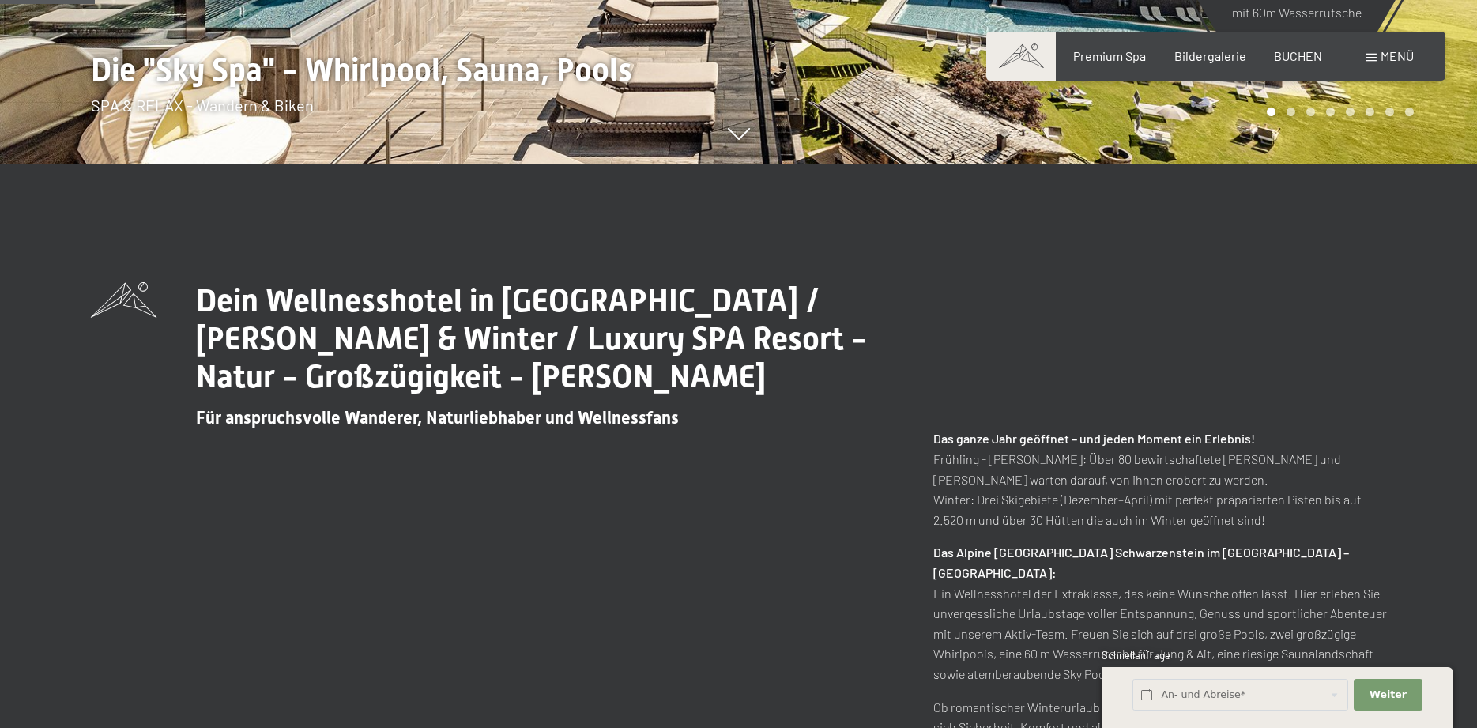
scroll to position [564, 0]
click at [1168, 698] on input "text" at bounding box center [1241, 695] width 216 height 32
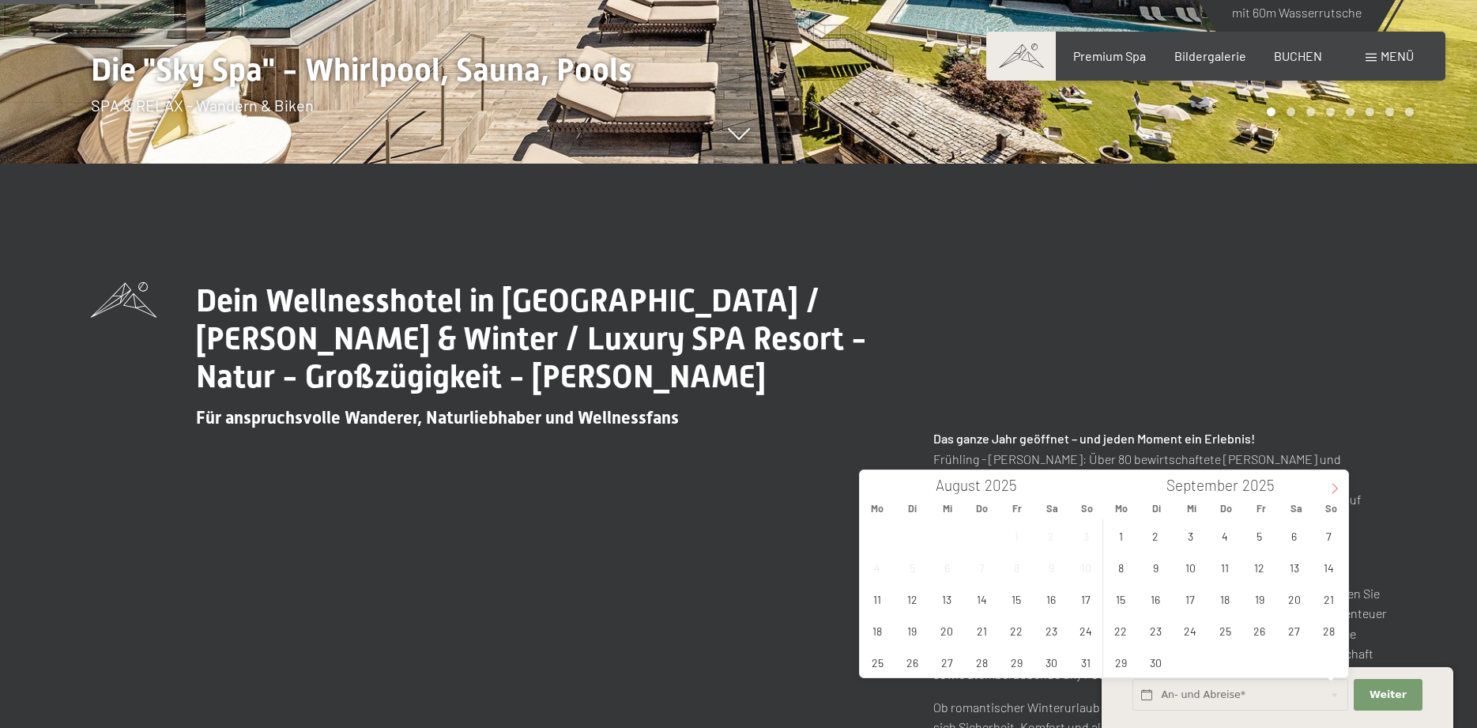
click at [1332, 488] on icon at bounding box center [1334, 488] width 11 height 11
click at [1331, 488] on icon at bounding box center [1334, 488] width 11 height 11
click at [1223, 564] on span "11" at bounding box center [1225, 567] width 31 height 31
click at [1120, 594] on span "15" at bounding box center [1121, 598] width 31 height 31
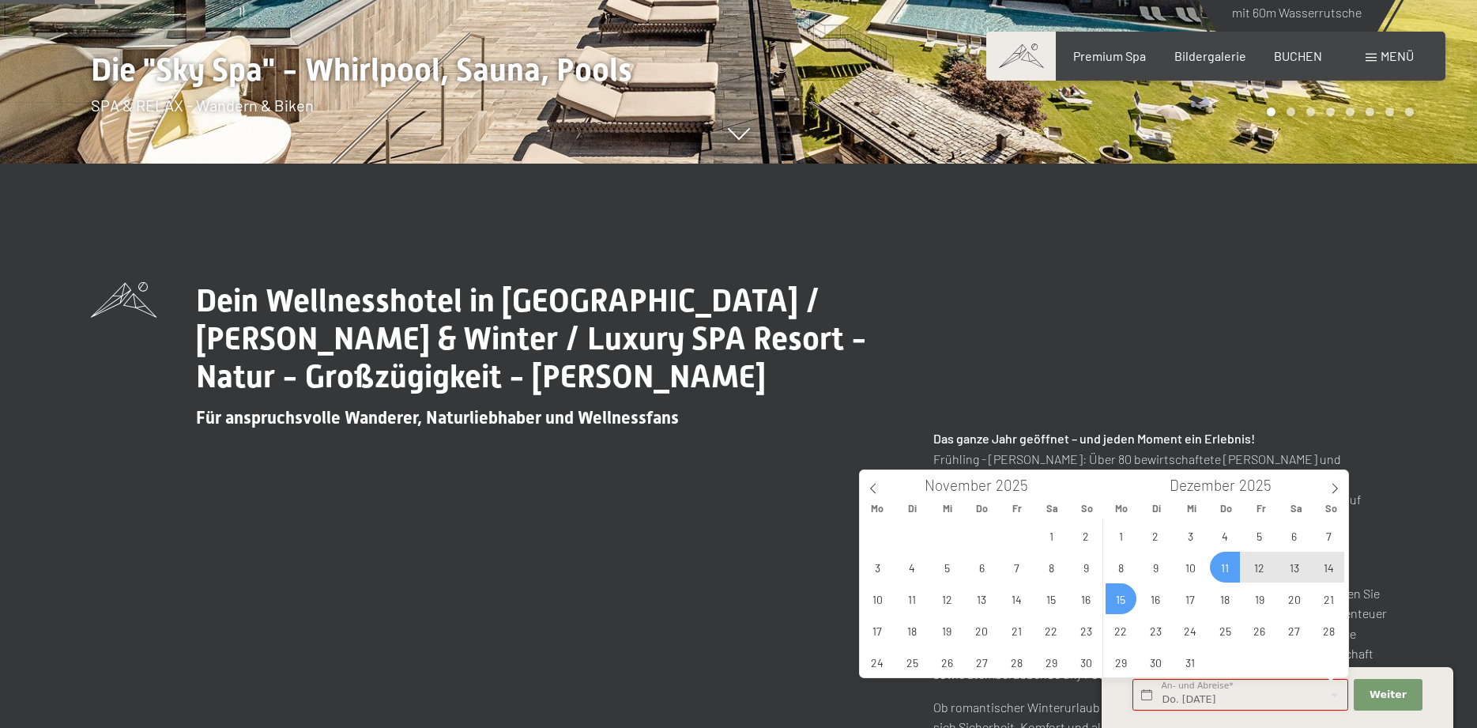
type input "Do. [DATE] - [DATE]"
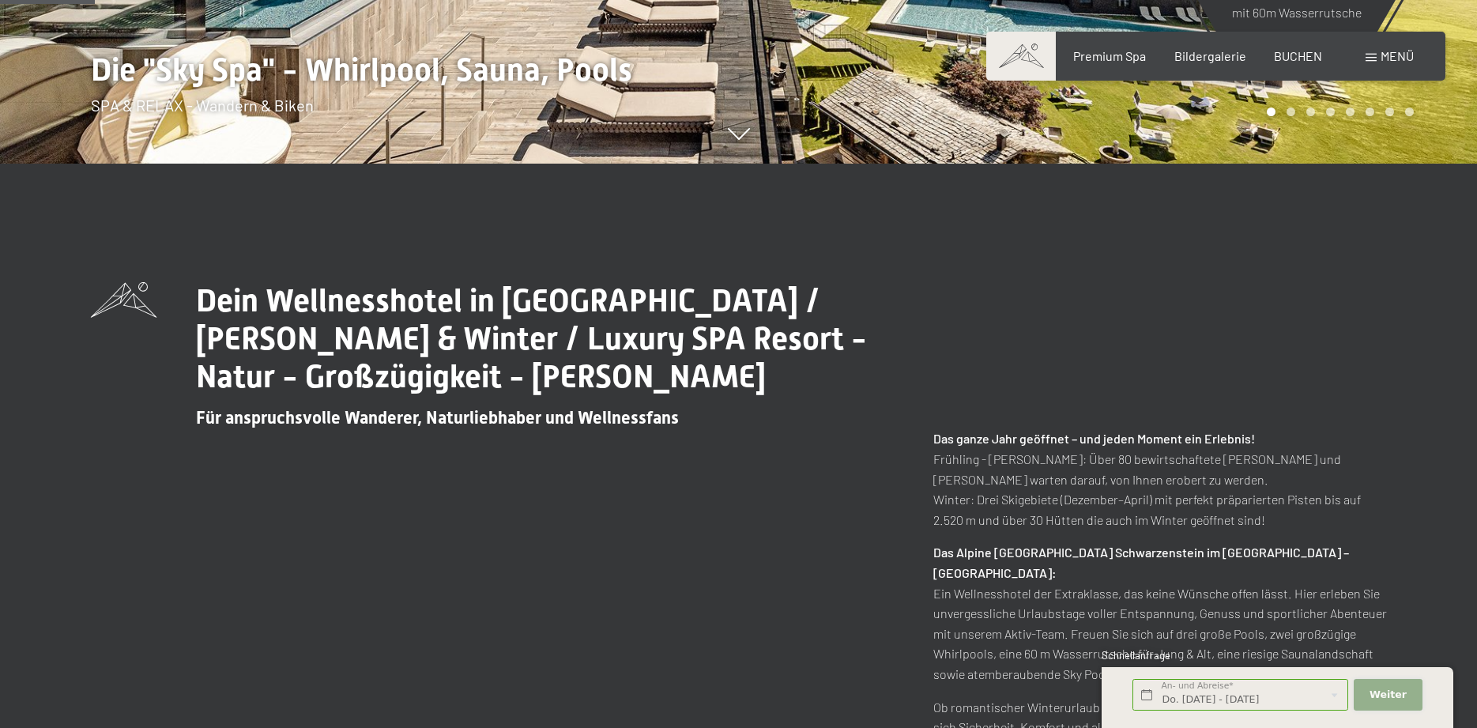
click at [1379, 695] on span "Weiter" at bounding box center [1388, 695] width 37 height 14
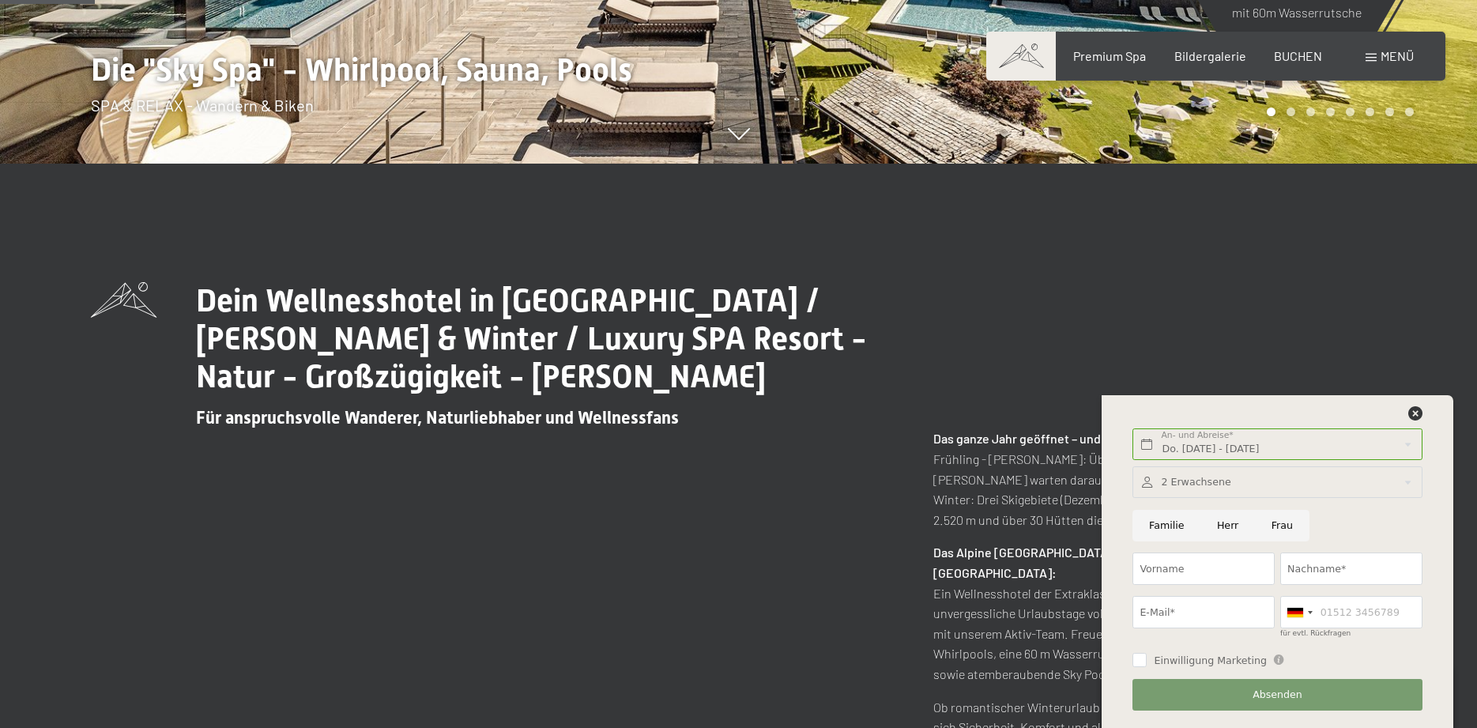
click at [693, 541] on div "Dein Wellnesshotel in [GEOGRAPHIC_DATA] / [PERSON_NAME] & Winter / Luxury SPA R…" at bounding box center [739, 566] width 1296 height 569
click at [1292, 61] on span "BUCHEN" at bounding box center [1298, 53] width 48 height 15
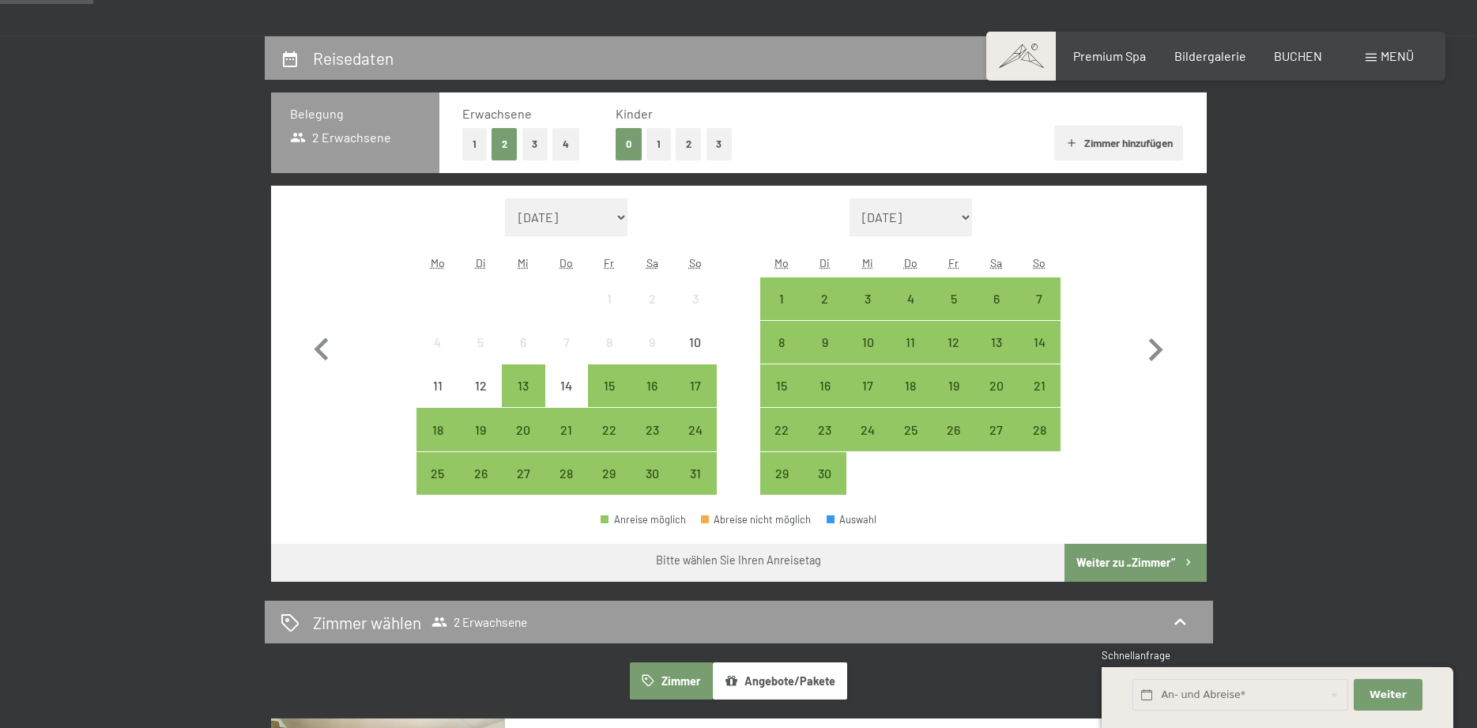
scroll to position [323, 0]
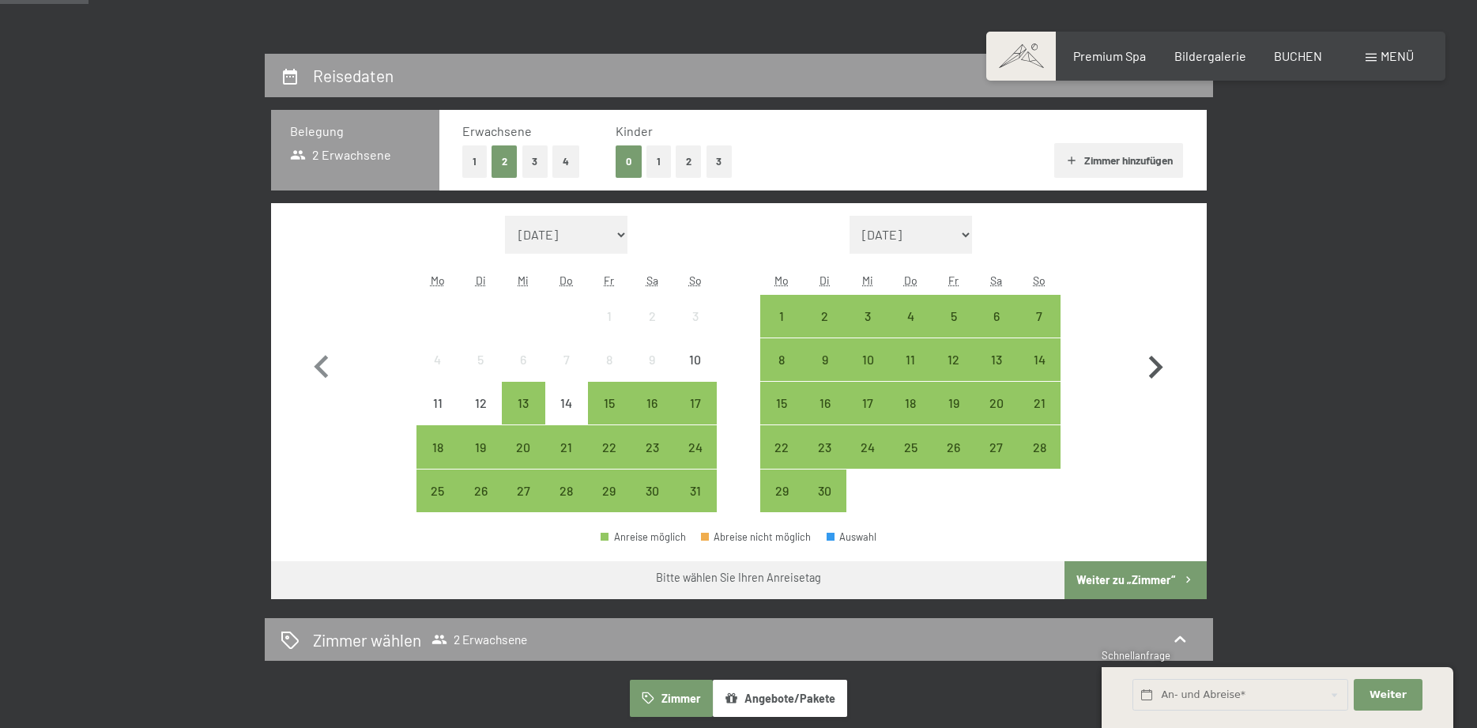
click at [1156, 362] on icon "button" at bounding box center [1156, 367] width 14 height 23
select select "2025-09-01"
select select "2025-10-01"
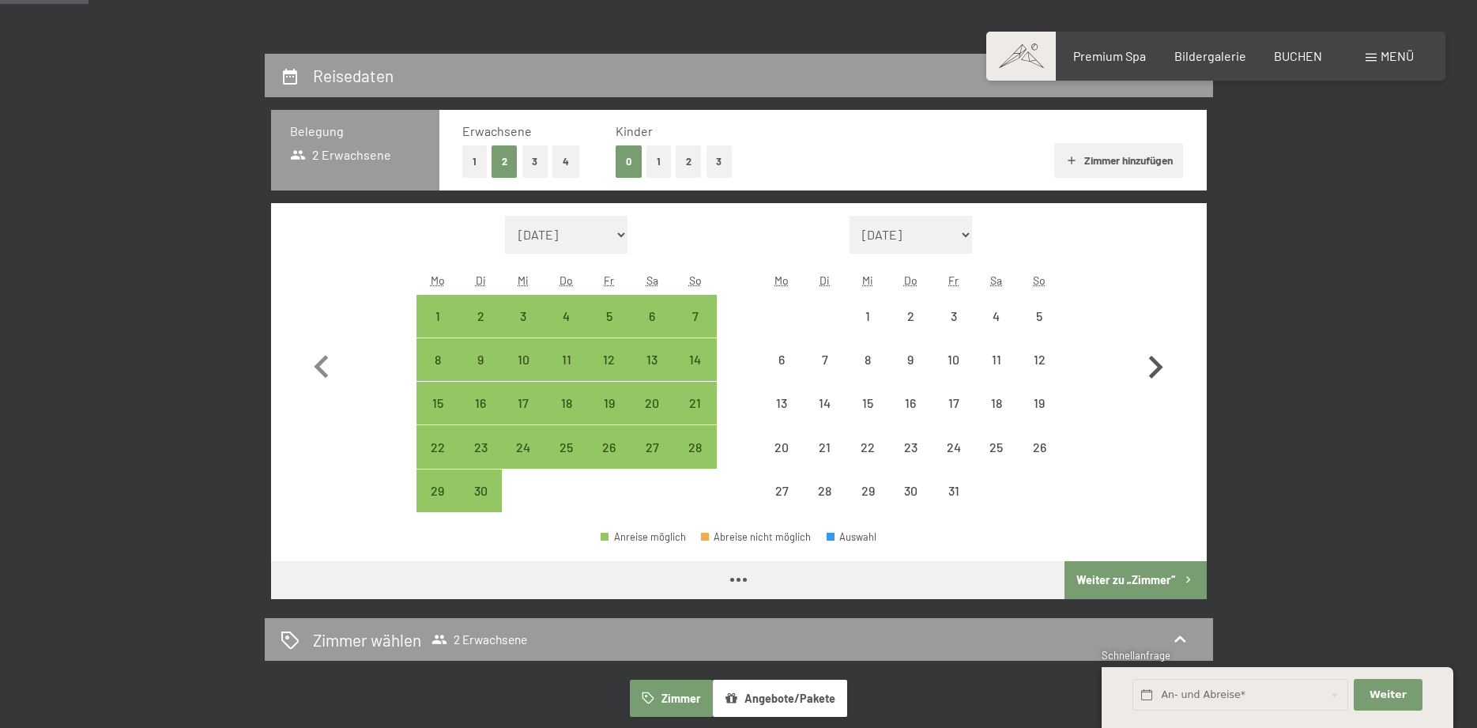
click at [1153, 360] on icon "button" at bounding box center [1156, 367] width 14 height 23
select select "2025-10-01"
select select "2025-11-01"
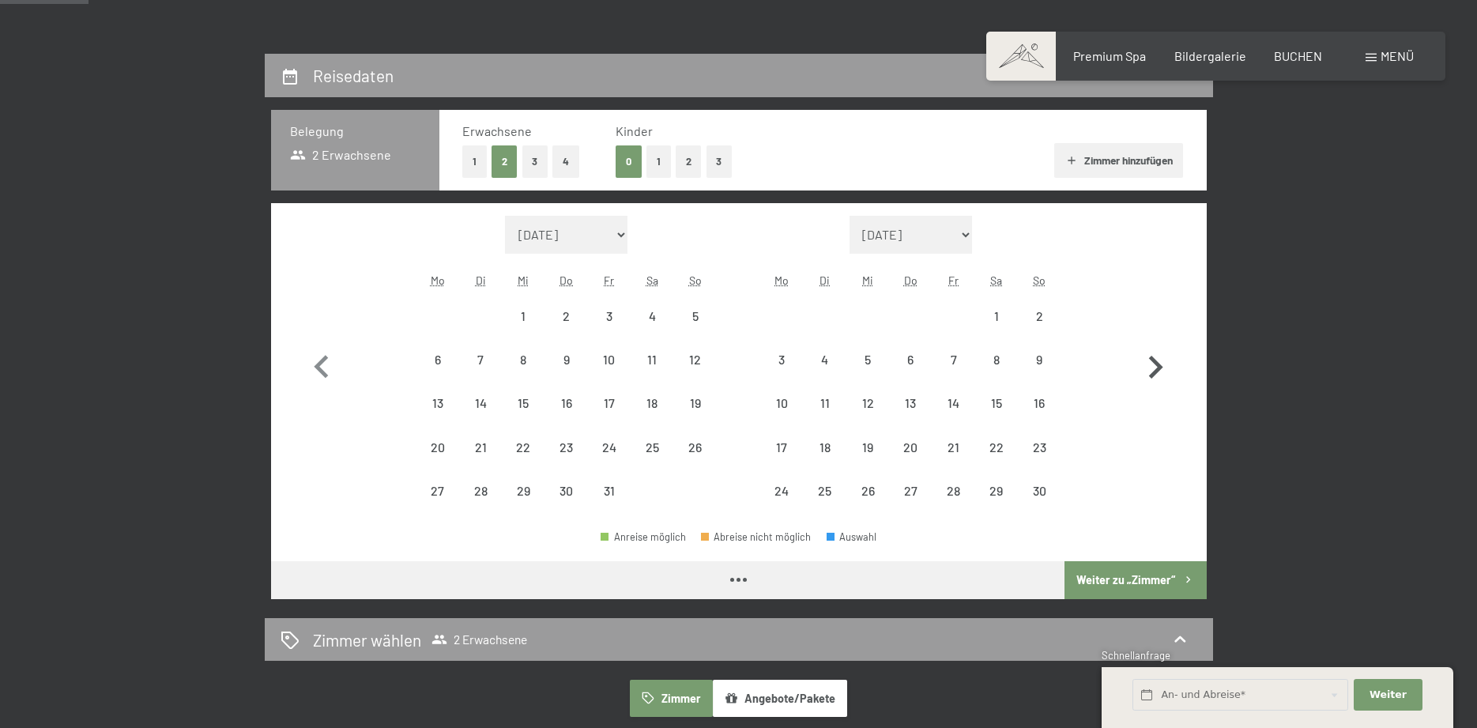
select select "2025-10-01"
select select "2025-11-01"
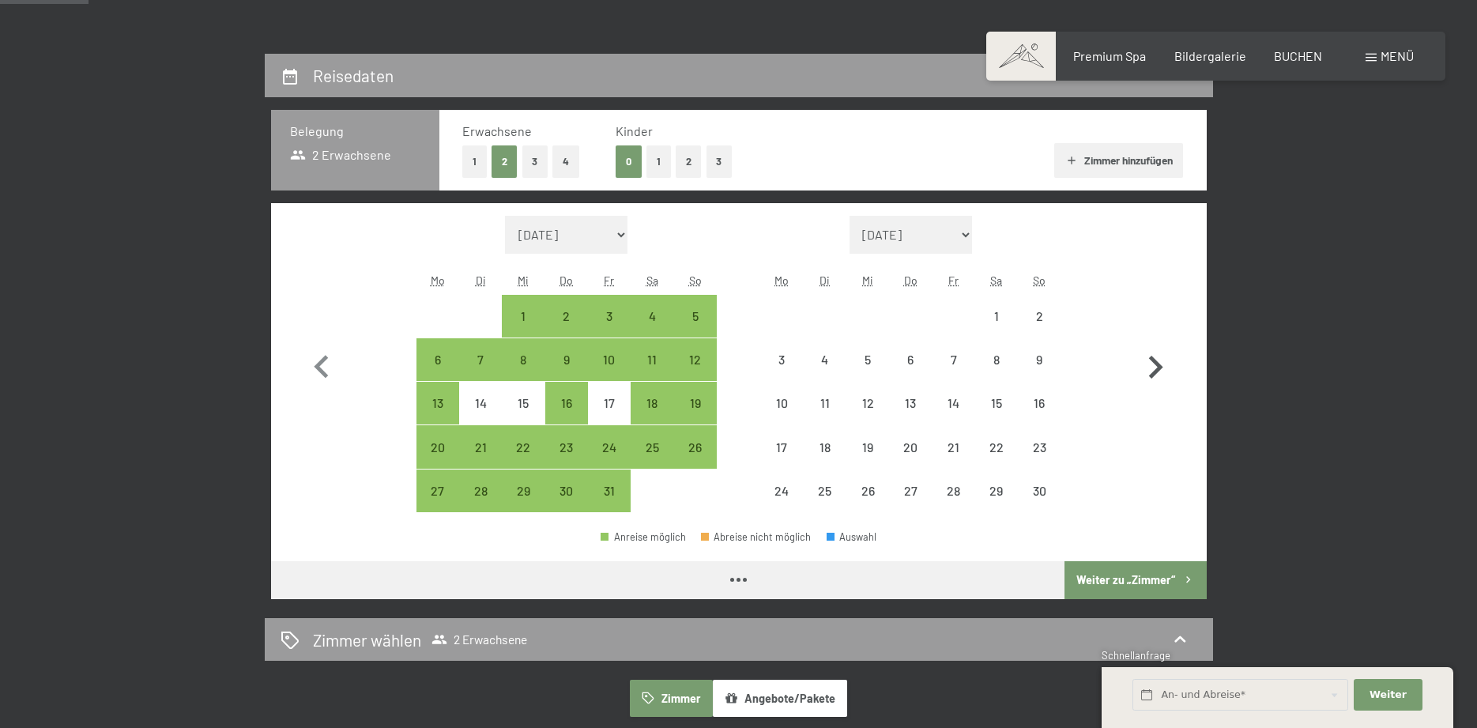
click at [1151, 360] on icon "button" at bounding box center [1156, 367] width 14 height 23
select select "2025-11-01"
select select "2025-12-01"
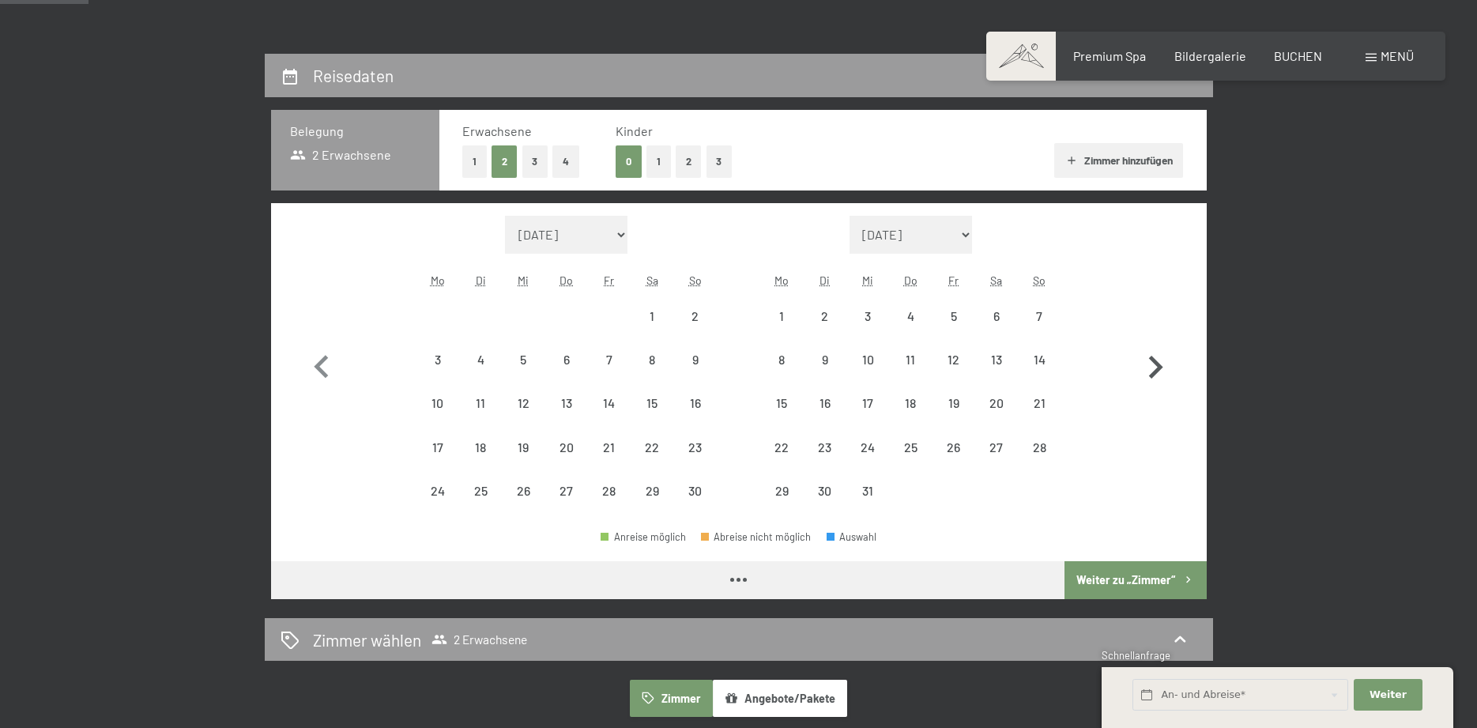
select select "2025-11-01"
select select "2025-12-01"
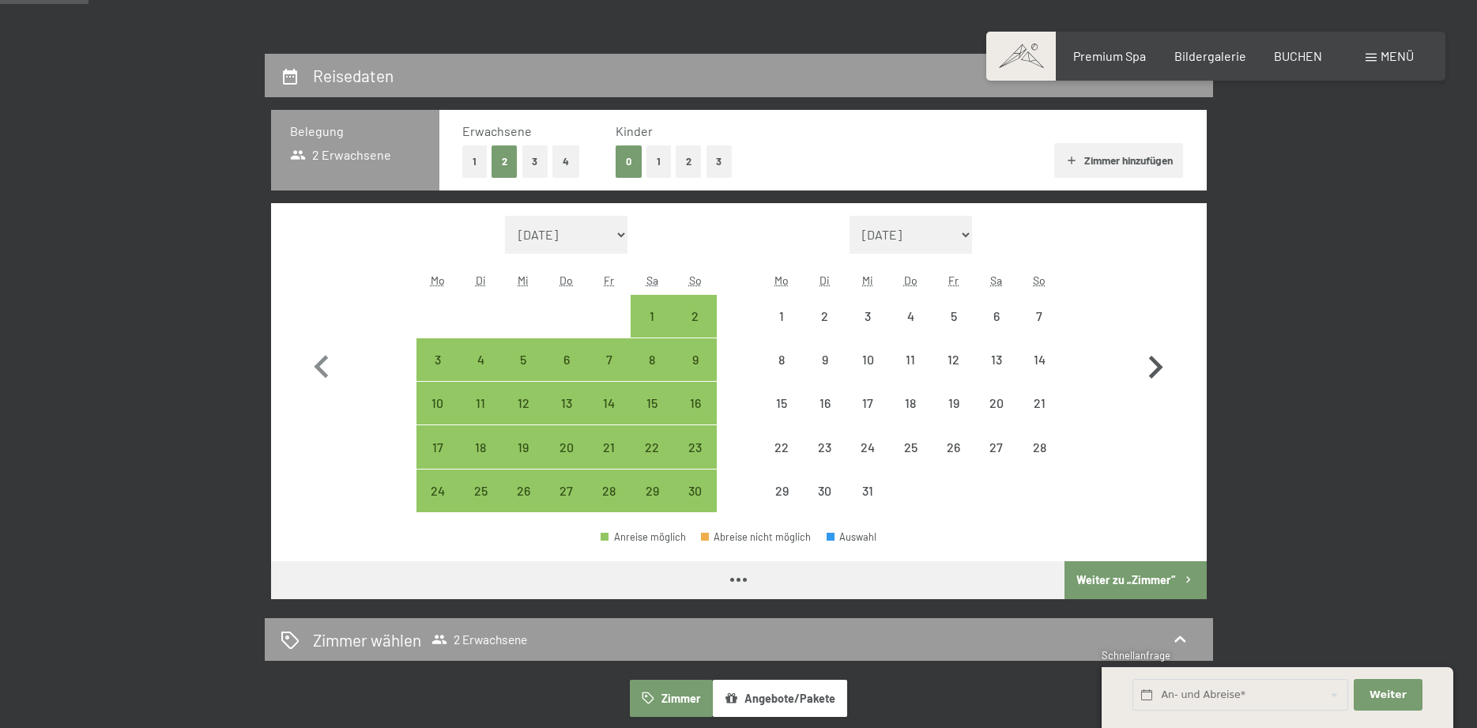
click at [1151, 360] on icon "button" at bounding box center [1156, 368] width 46 height 46
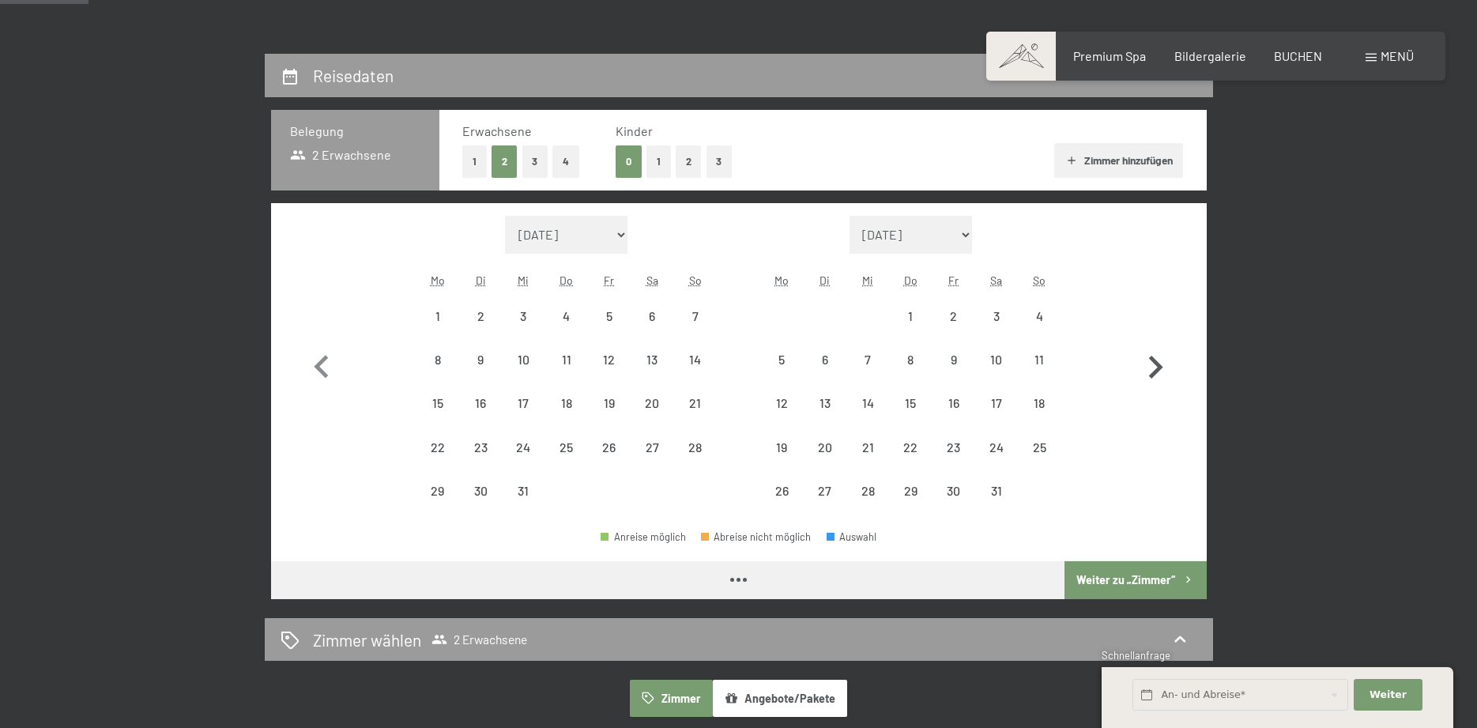
select select "2025-12-01"
select select "2026-01-01"
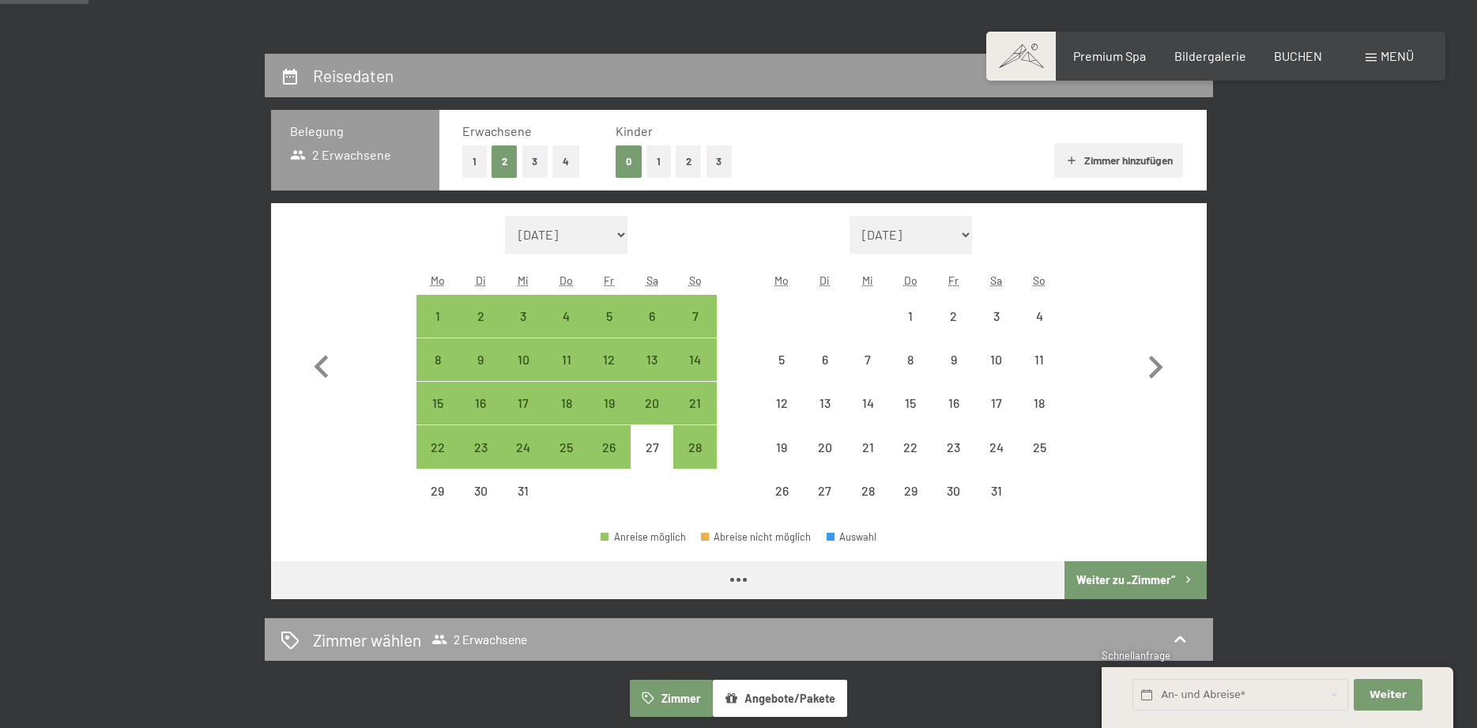
select select "2025-12-01"
select select "2026-01-01"
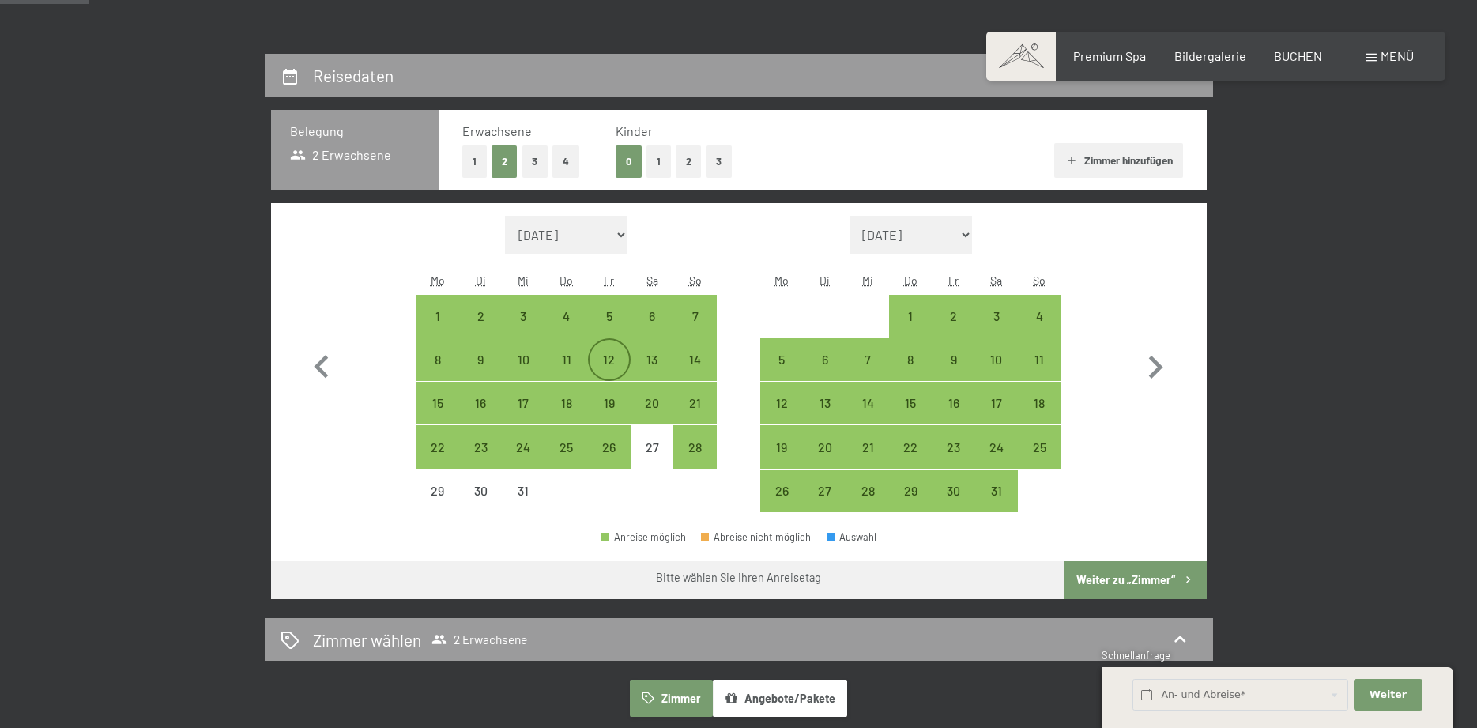
click at [601, 363] on div "12" at bounding box center [610, 373] width 40 height 40
select select "2025-12-01"
select select "2026-01-01"
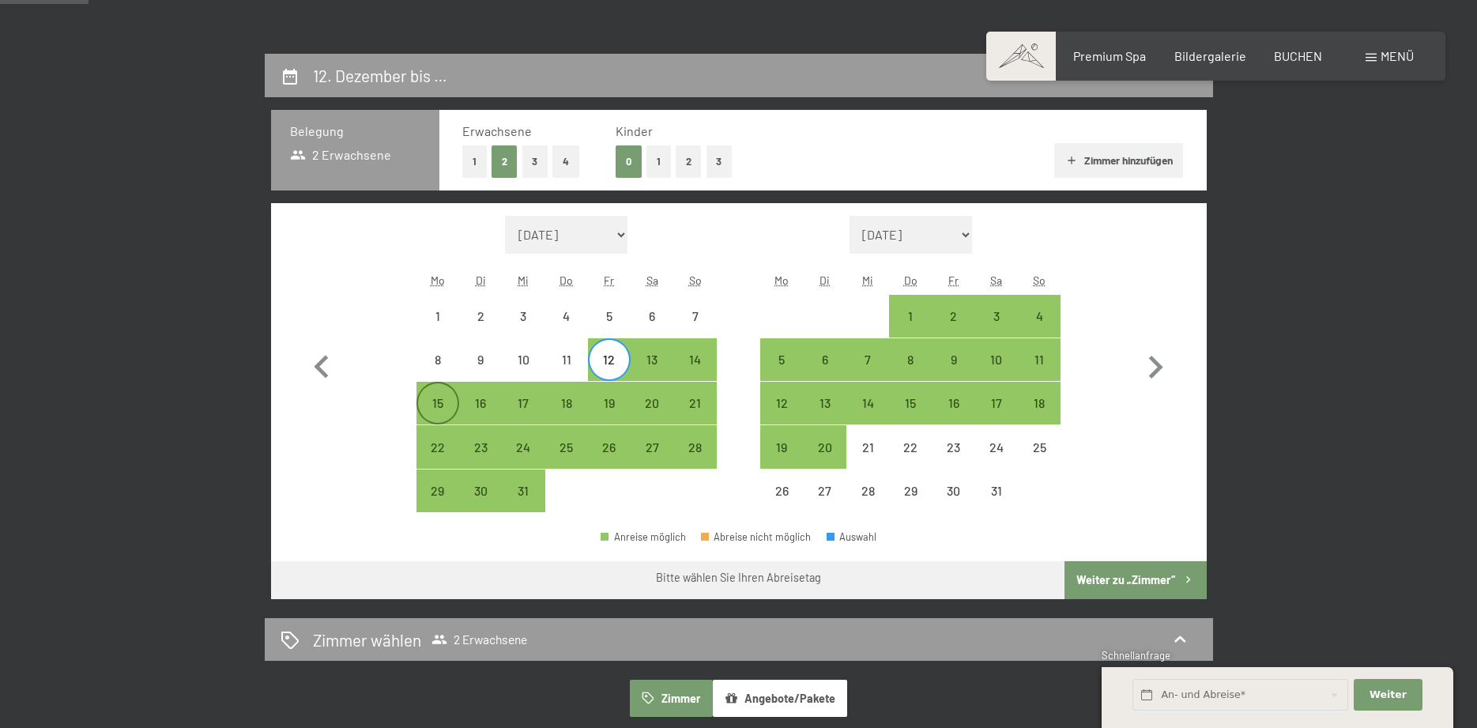
click at [429, 405] on div "15" at bounding box center [438, 417] width 40 height 40
select select "2025-12-01"
select select "2026-01-01"
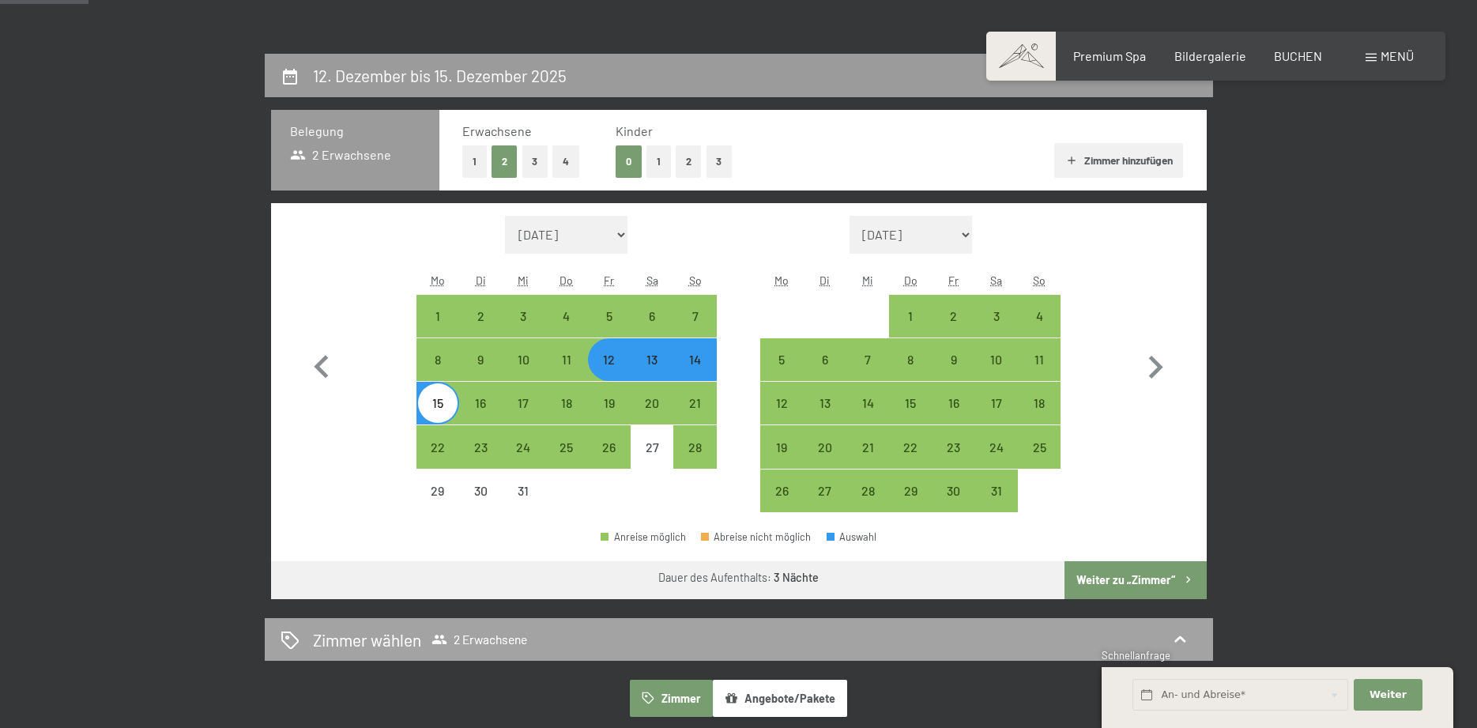
click at [1115, 579] on button "Weiter zu „Zimmer“" at bounding box center [1135, 580] width 141 height 38
select select "2025-12-01"
select select "2026-01-01"
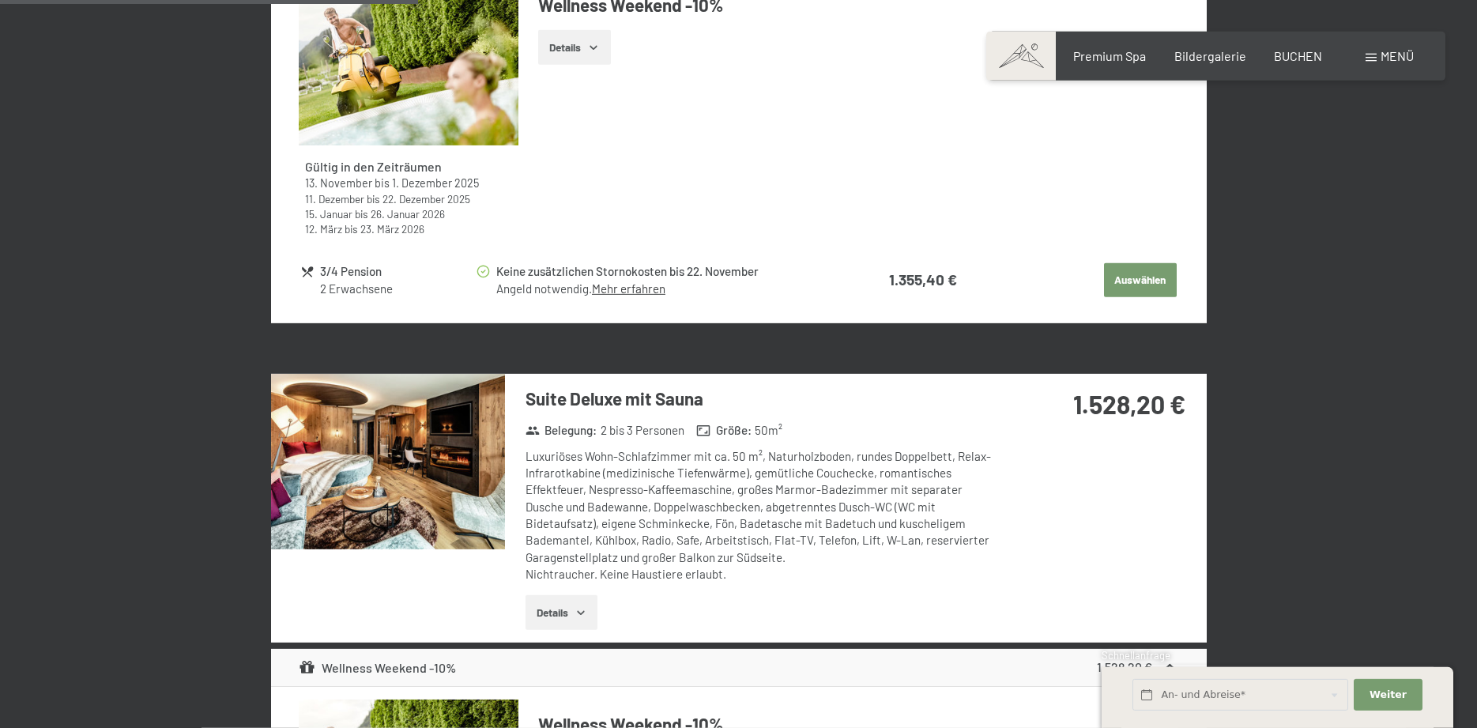
scroll to position [1532, 0]
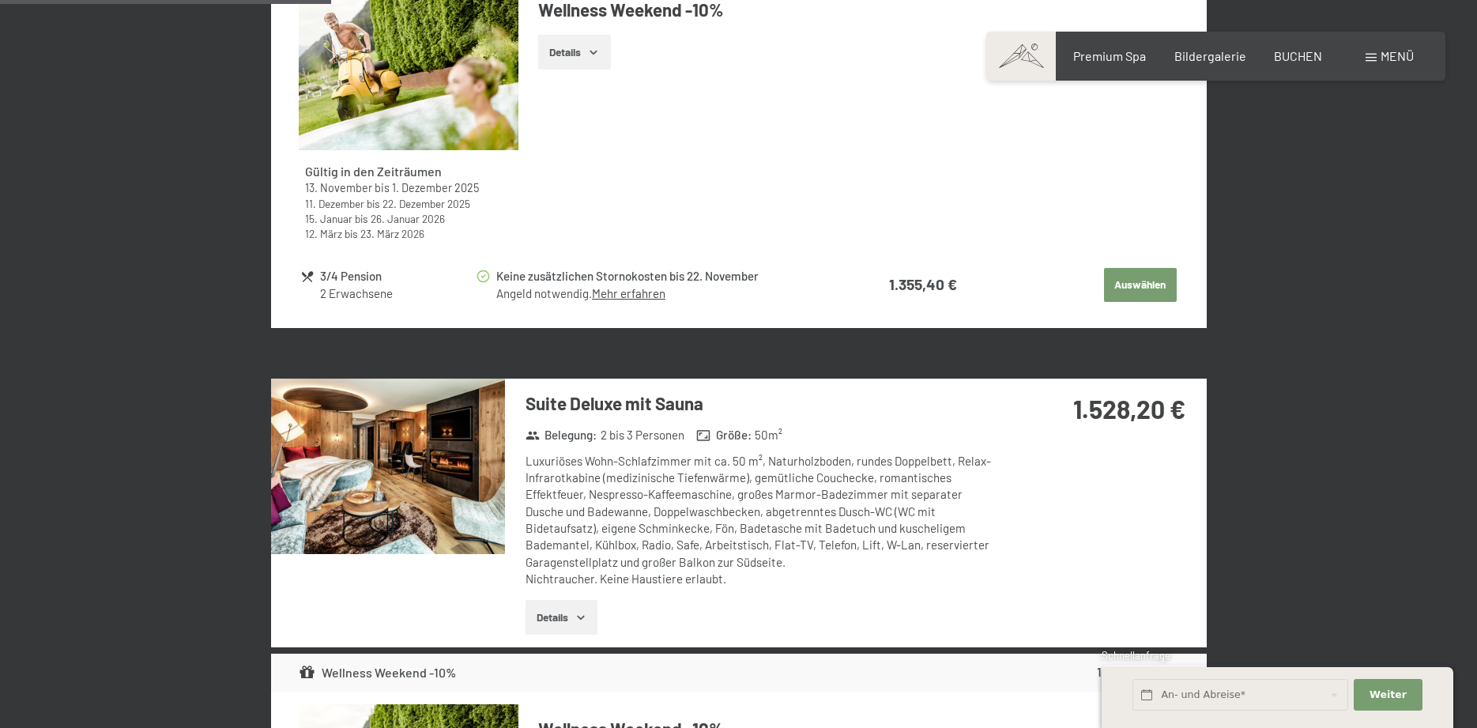
click at [543, 620] on button "Details" at bounding box center [562, 617] width 72 height 35
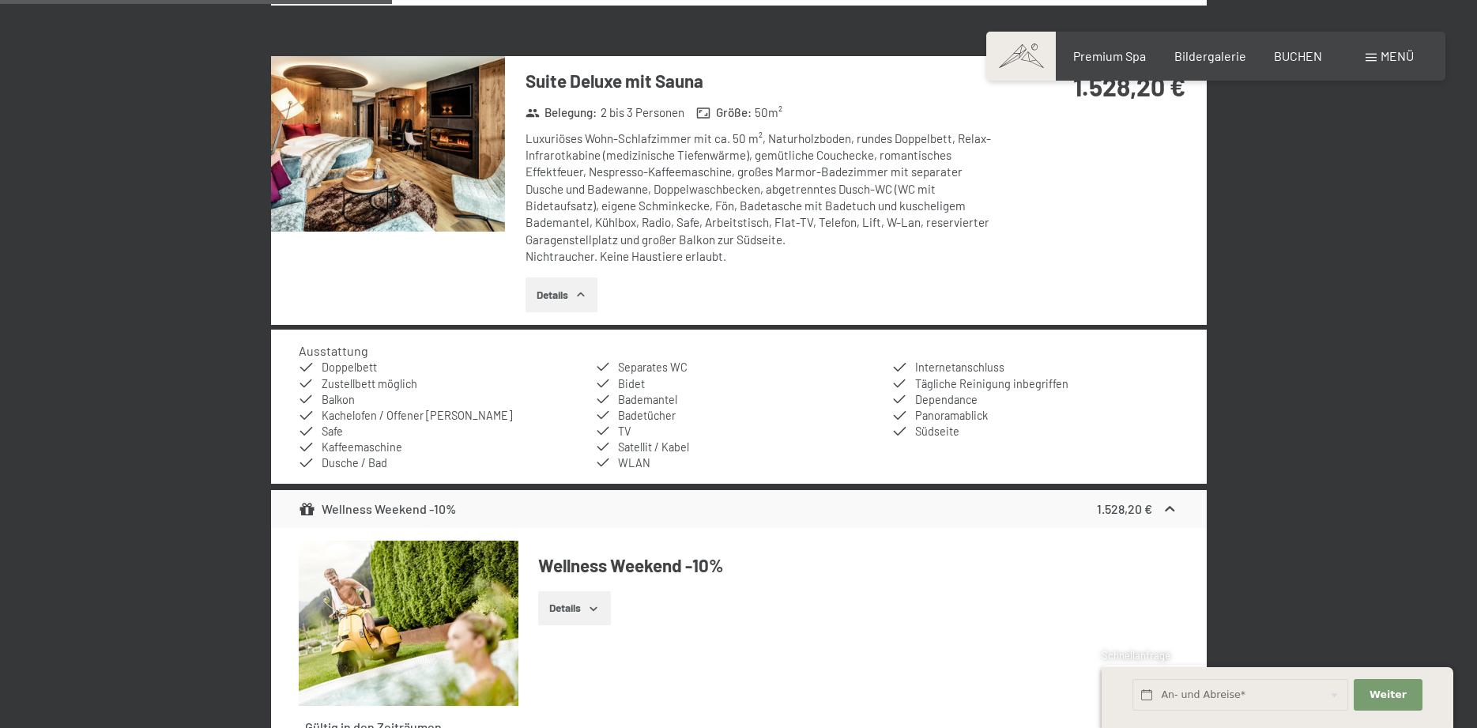
scroll to position [1612, 0]
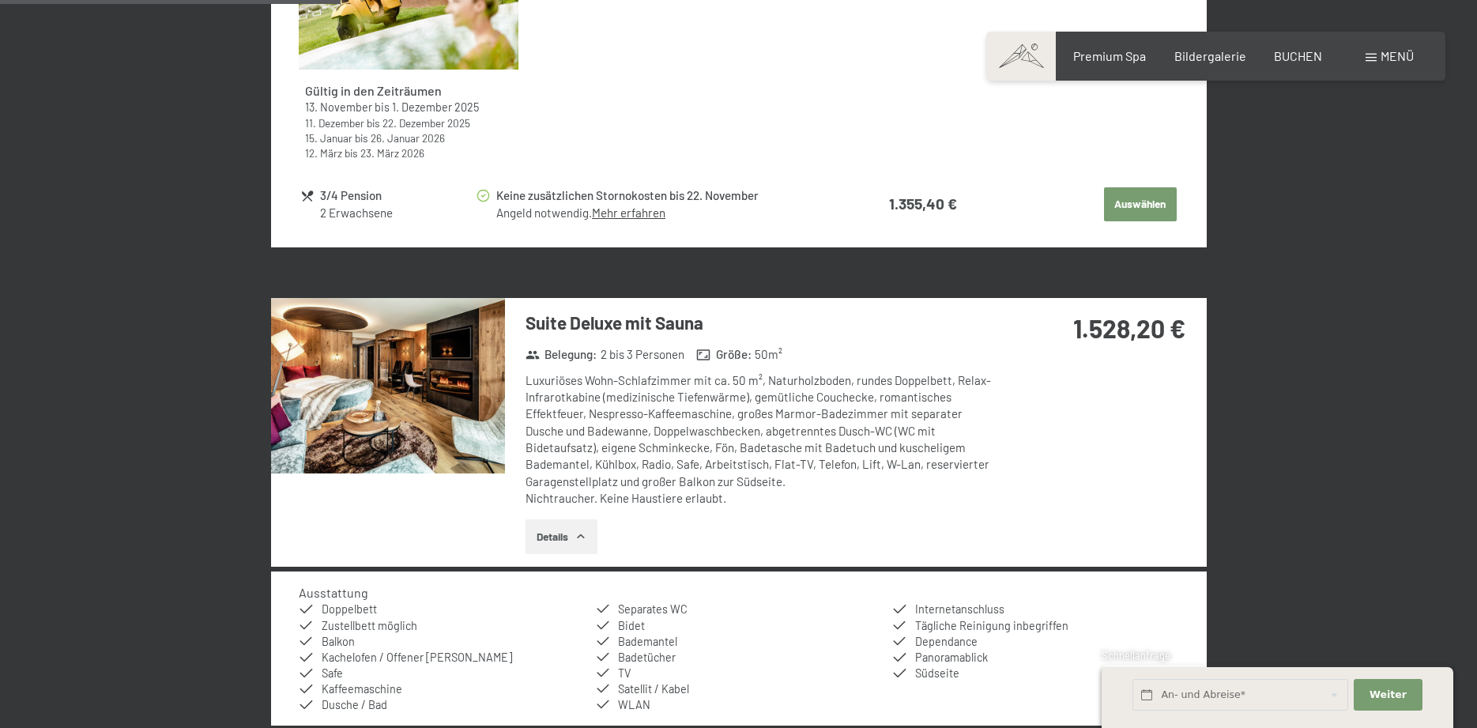
click at [926, 420] on div "Luxuriöses Wohn-Schlafzimmer mit ca. 50 m², Naturholzboden, rundes Doppelbett, …" at bounding box center [761, 439] width 470 height 134
drag, startPoint x: 1189, startPoint y: 326, endPoint x: 1136, endPoint y: 328, distance: 53.0
click at [1178, 329] on div "1.528,20 €" at bounding box center [1101, 347] width 210 height 99
click at [1134, 327] on strong "1.528,20 €" at bounding box center [1129, 328] width 112 height 30
click at [530, 392] on div "Luxuriöses Wohn-Schlafzimmer mit ca. 50 m², Naturholzboden, rundes Doppelbett, …" at bounding box center [761, 439] width 470 height 134
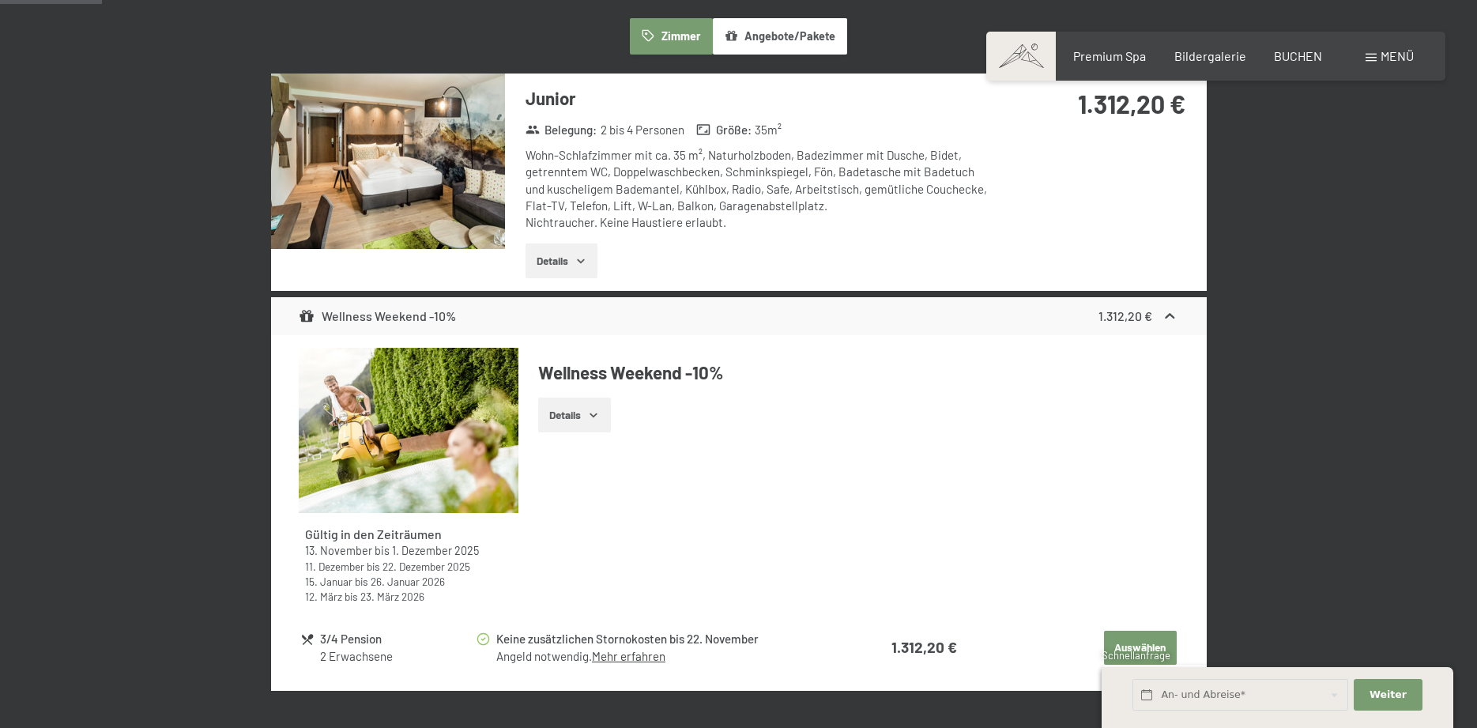
scroll to position [161, 0]
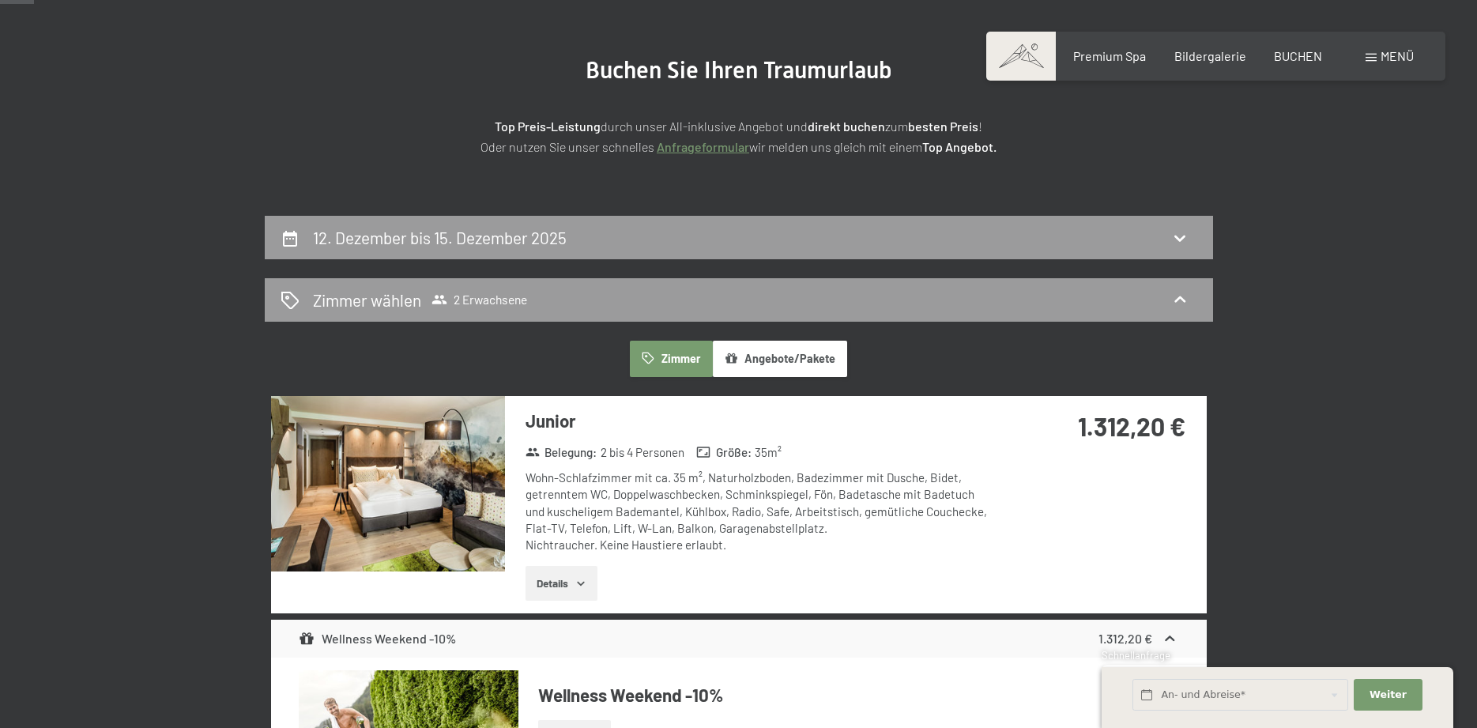
click at [509, 235] on h2 "12. Dezember bis 15. Dezember 2025" at bounding box center [440, 238] width 254 height 20
select select "2025-12-01"
select select "2026-01-01"
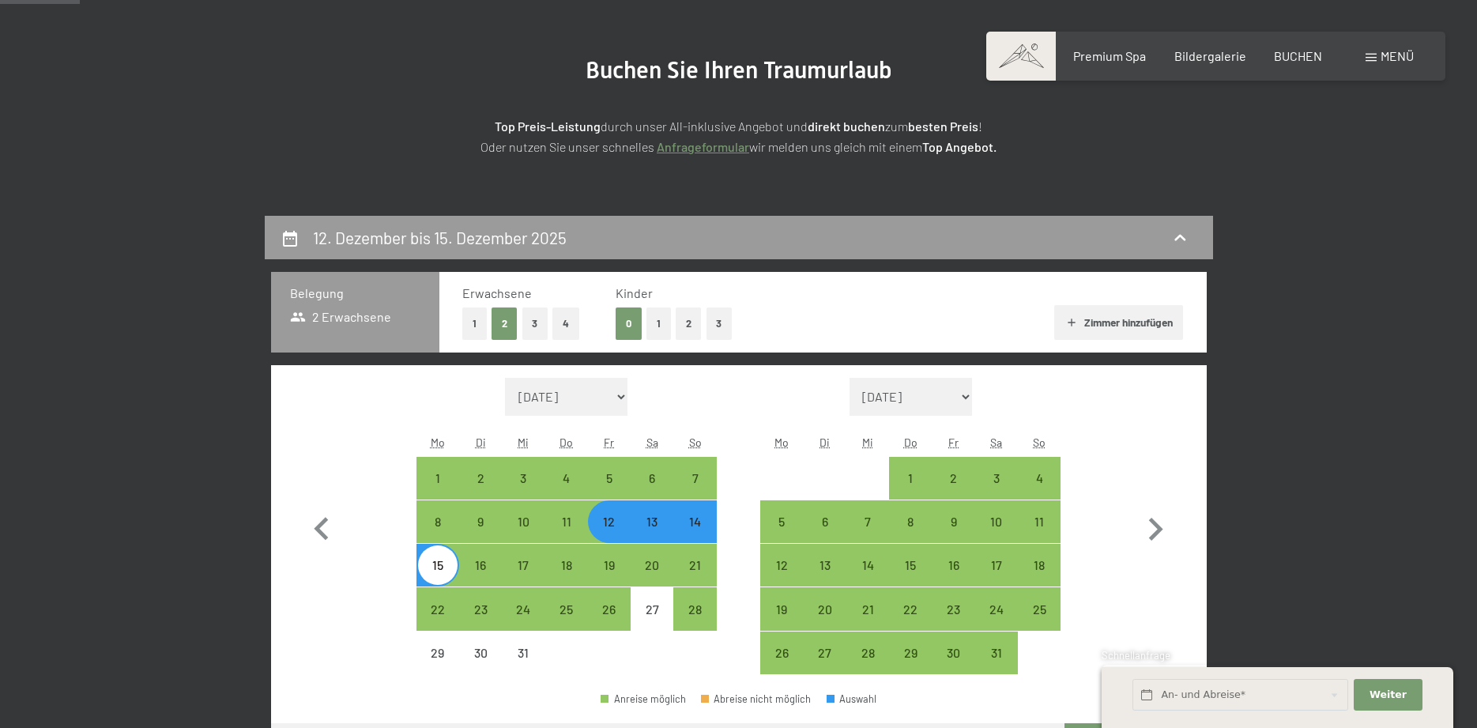
scroll to position [377, 0]
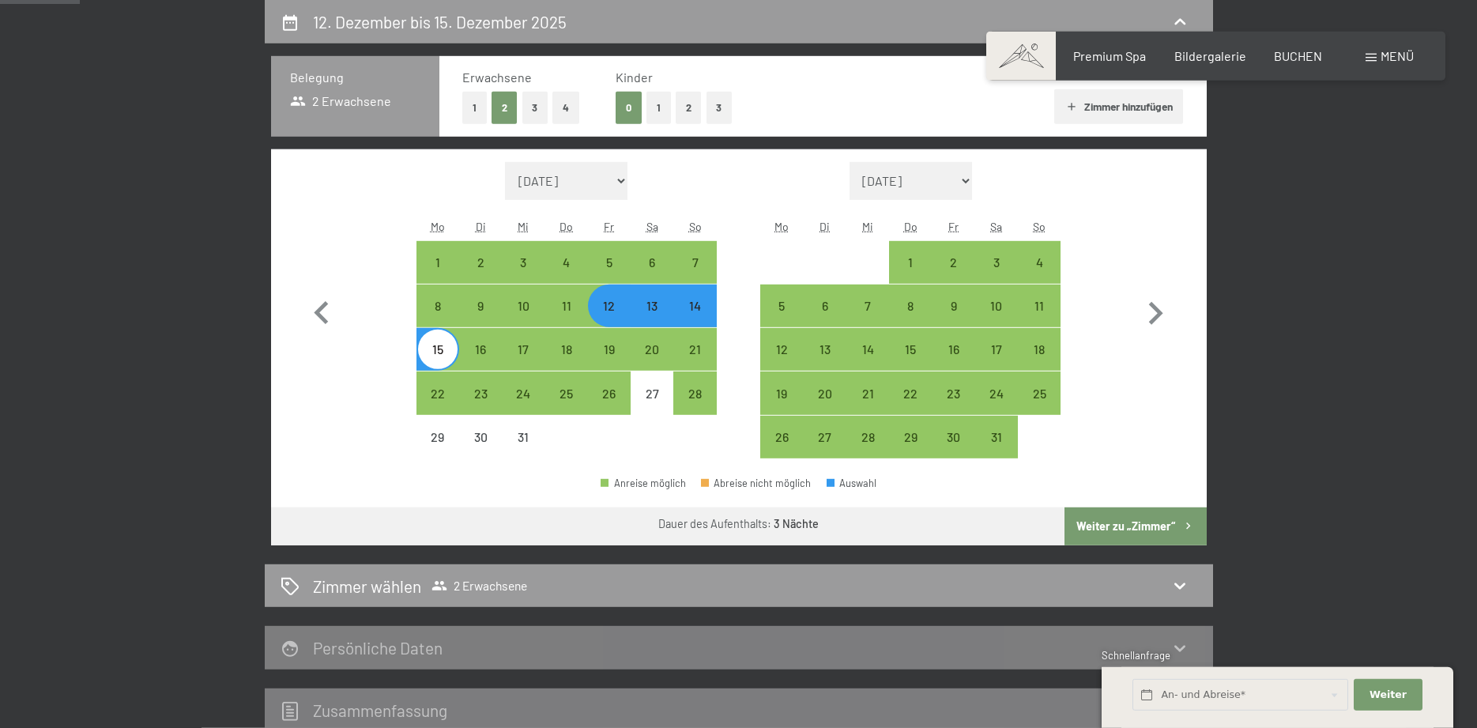
click at [604, 316] on div "12" at bounding box center [610, 320] width 40 height 40
select select "2025-12-01"
select select "2026-01-01"
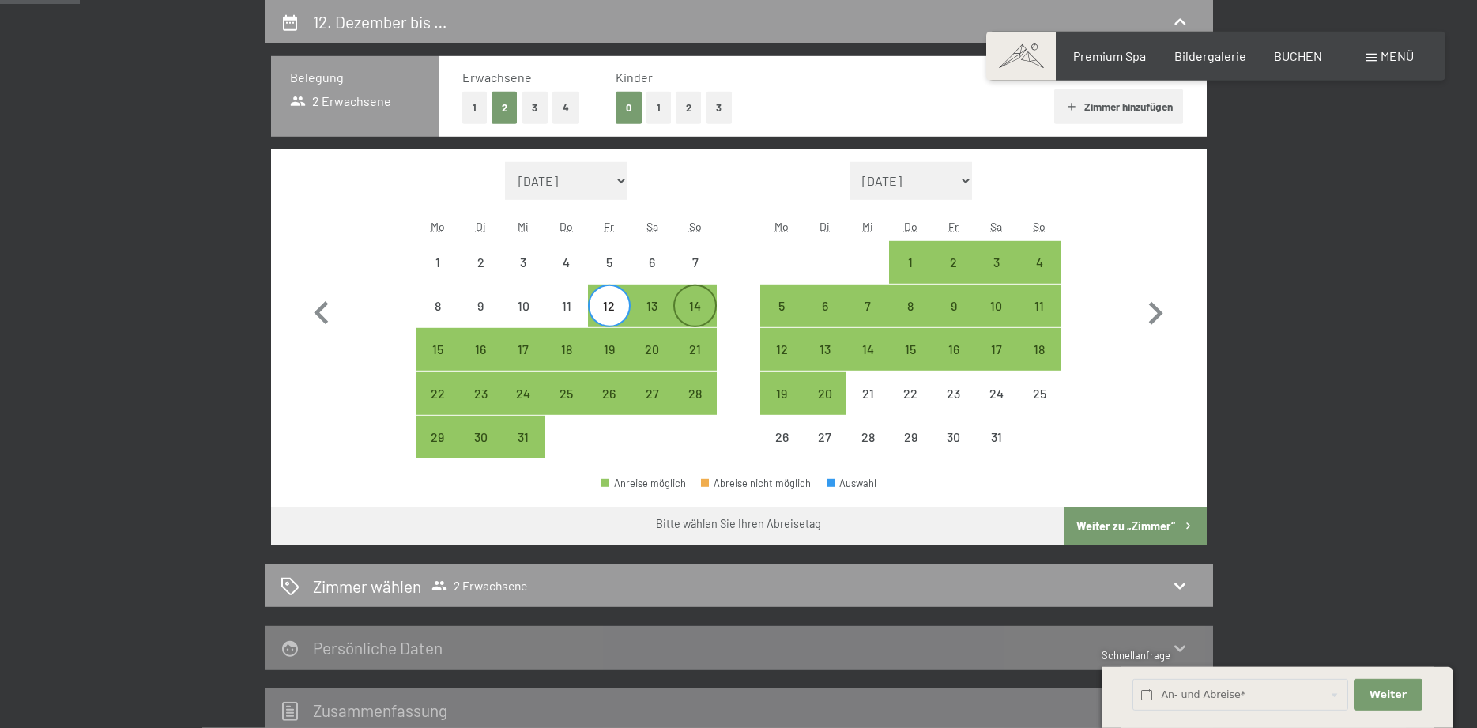
click at [689, 318] on div "14" at bounding box center [695, 320] width 40 height 40
select select "2025-12-01"
select select "2026-01-01"
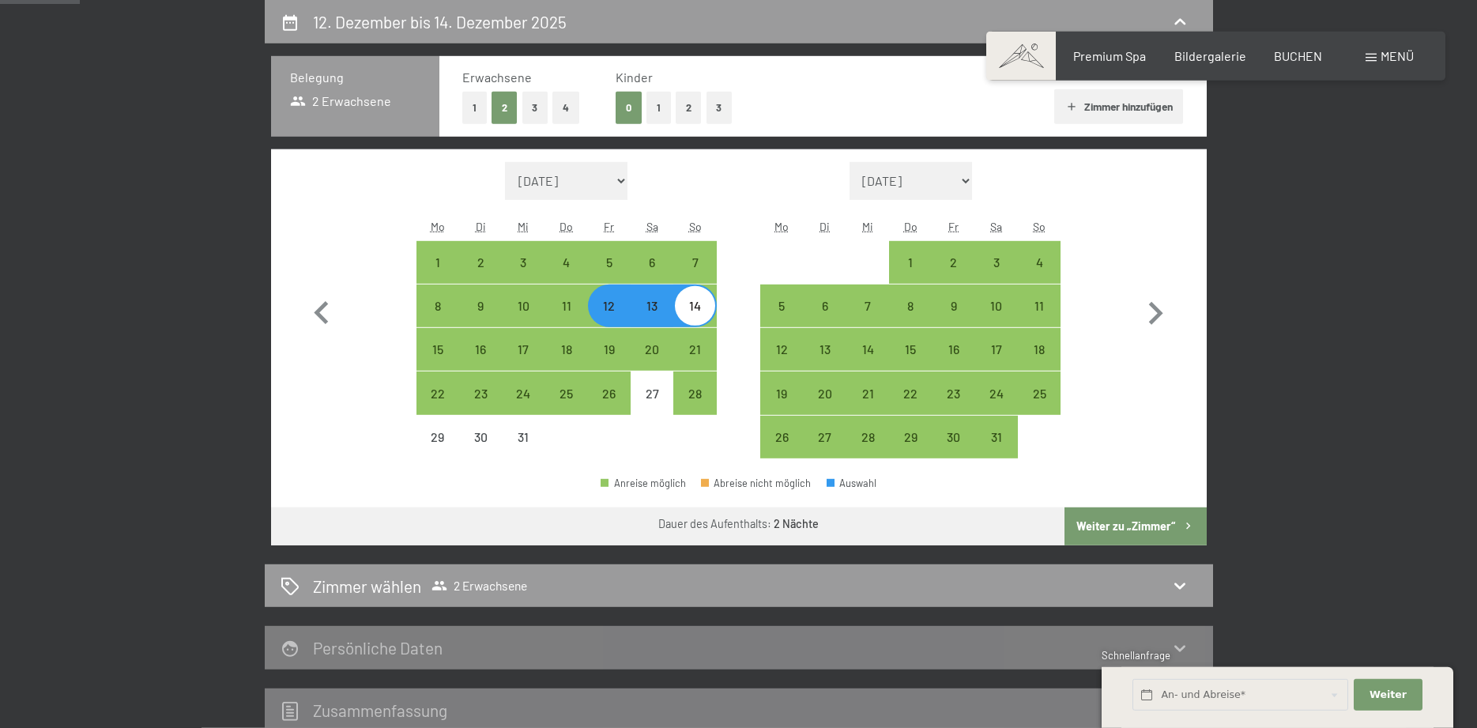
click at [1119, 527] on button "Weiter zu „Zimmer“" at bounding box center [1135, 526] width 141 height 38
select select "2025-12-01"
select select "2026-01-01"
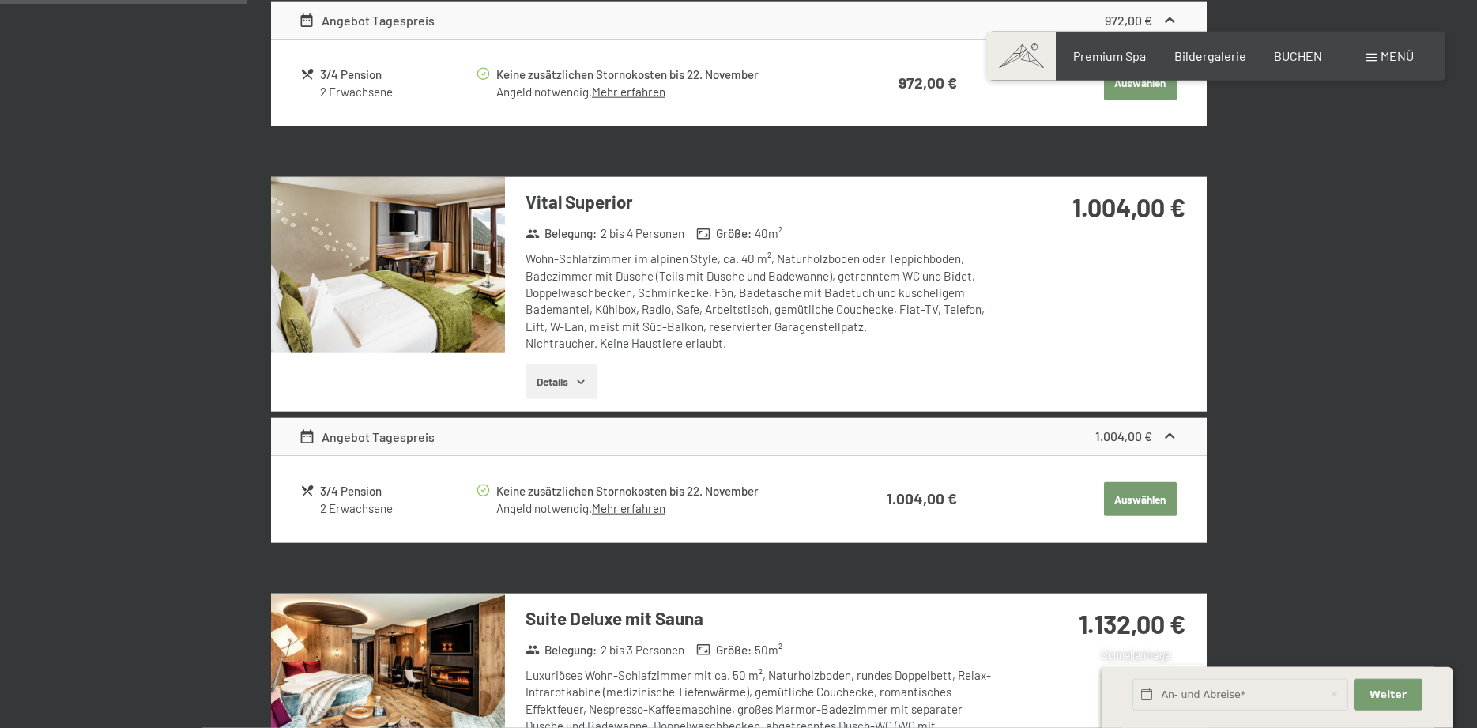
scroll to position [780, 0]
click at [646, 98] on link "Mehr erfahren" at bounding box center [628, 91] width 73 height 14
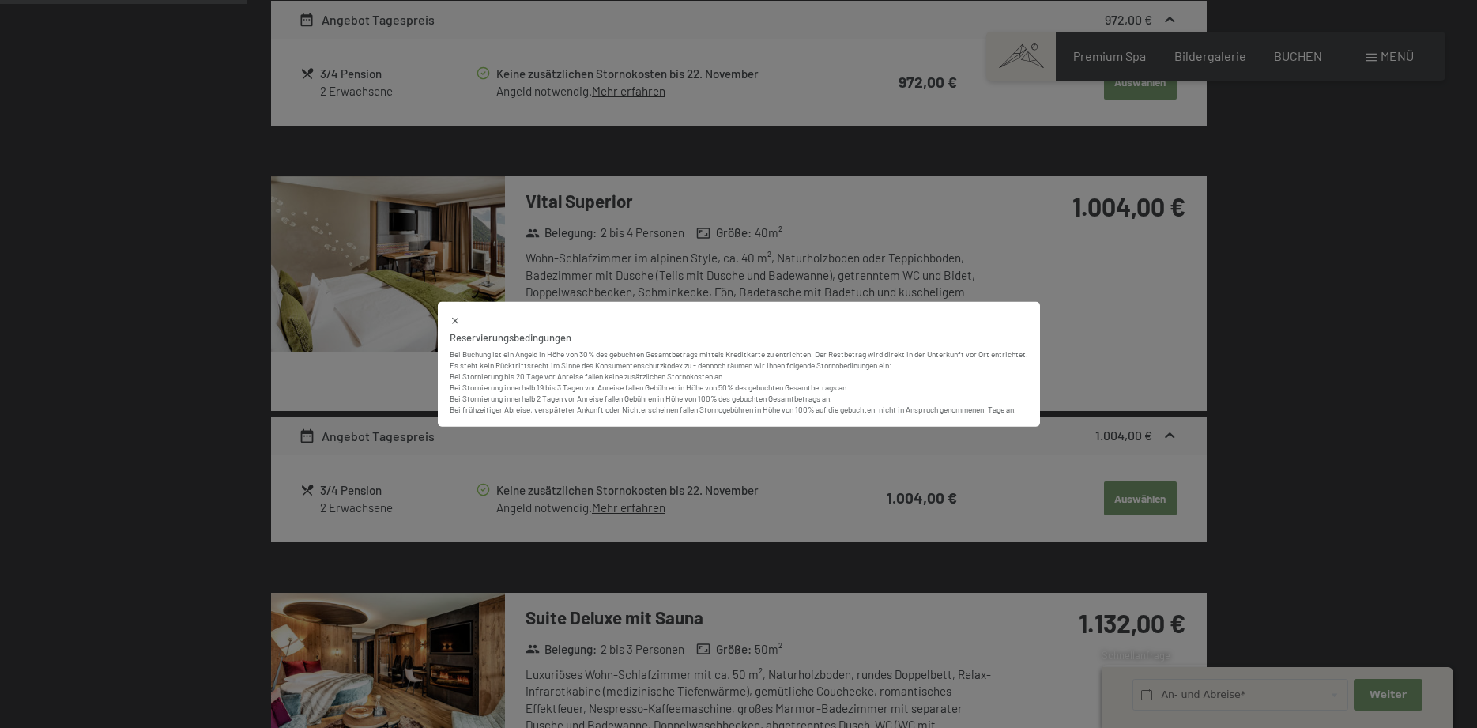
click at [1065, 225] on div "Reservierungsbedingungen Bei Buchung ist ein Angeld in Höhe von 30% des gebucht…" at bounding box center [738, 364] width 1477 height 728
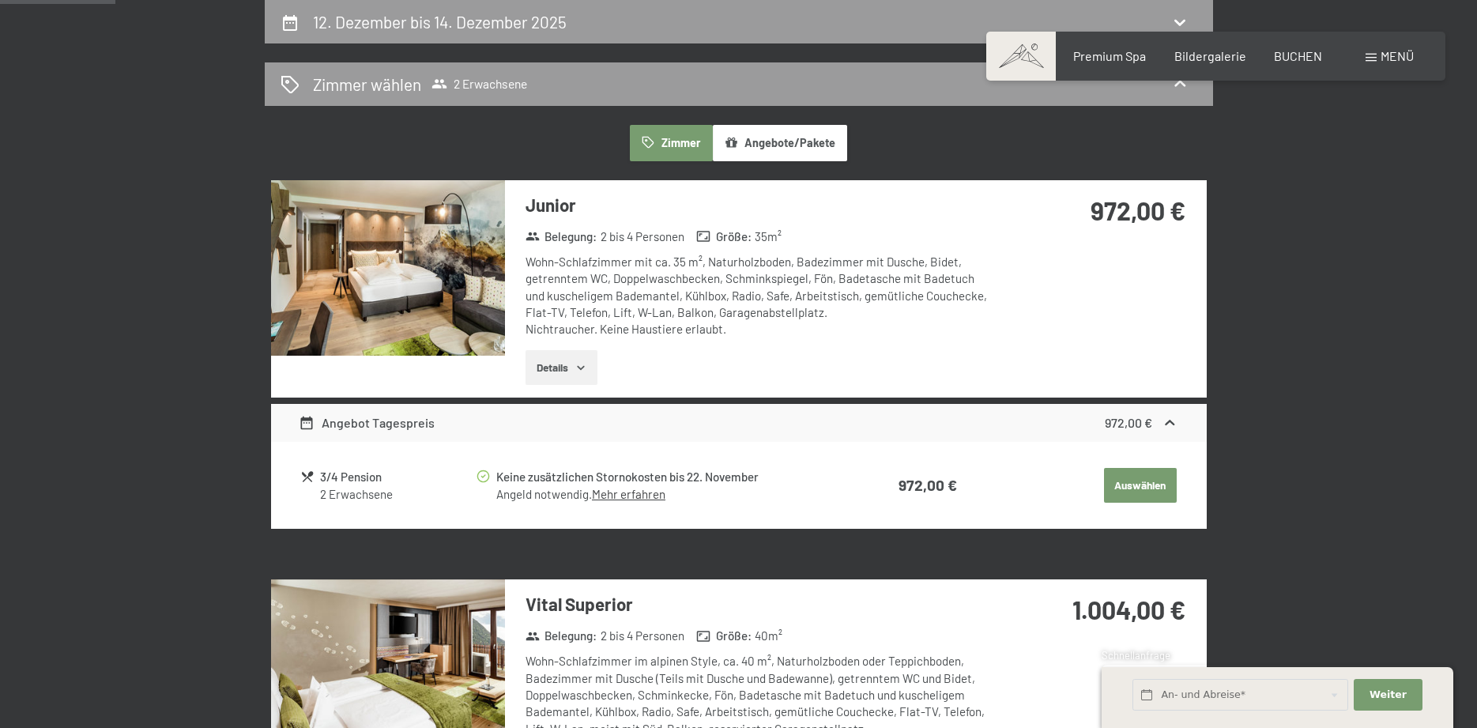
scroll to position [0, 0]
